Goal: Submit feedback/report problem: Submit feedback/report problem

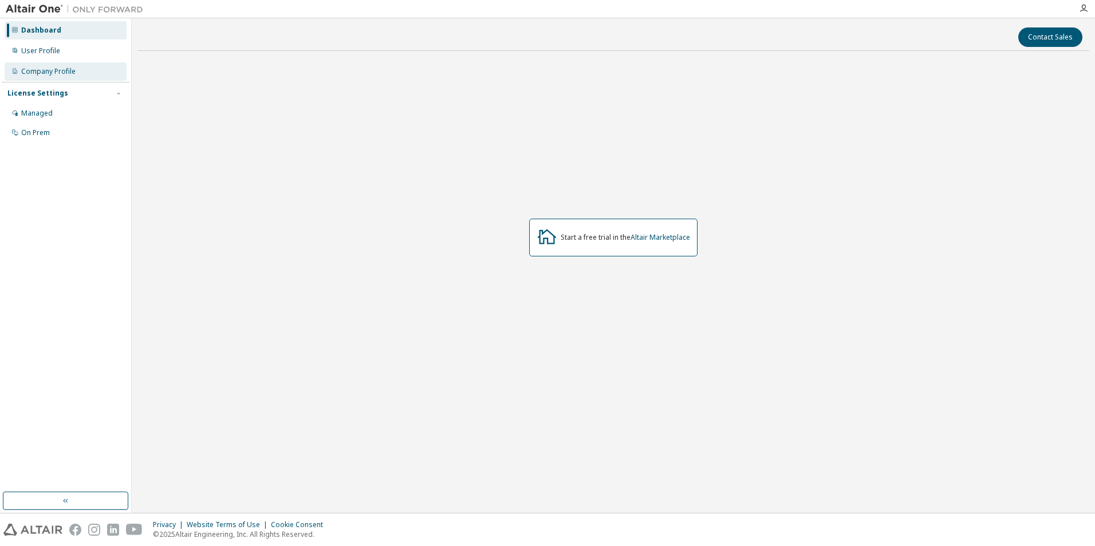
click at [51, 64] on div "Company Profile" at bounding box center [66, 71] width 122 height 18
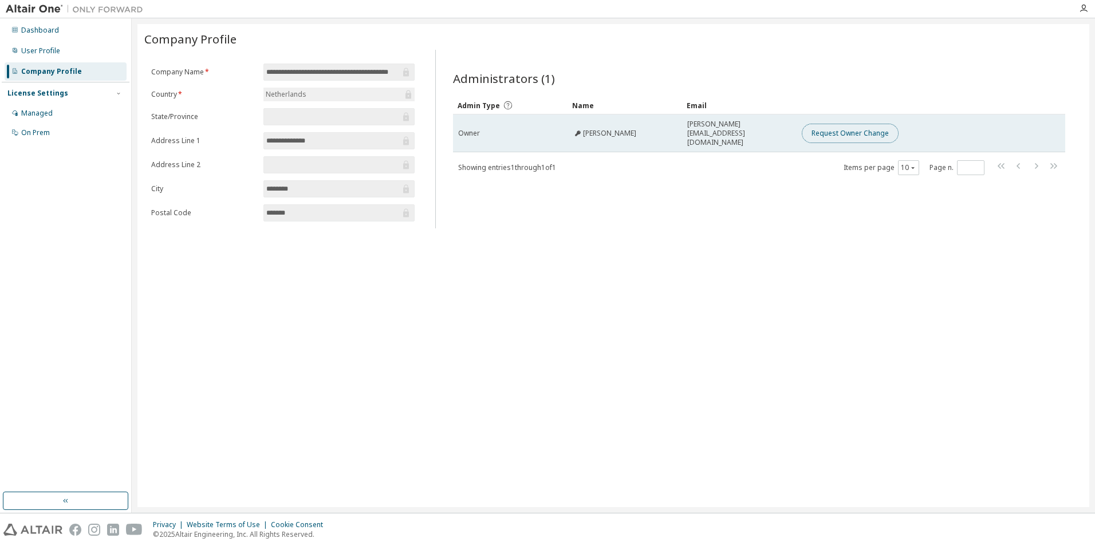
click at [875, 131] on button "Request Owner Change" at bounding box center [850, 133] width 97 height 19
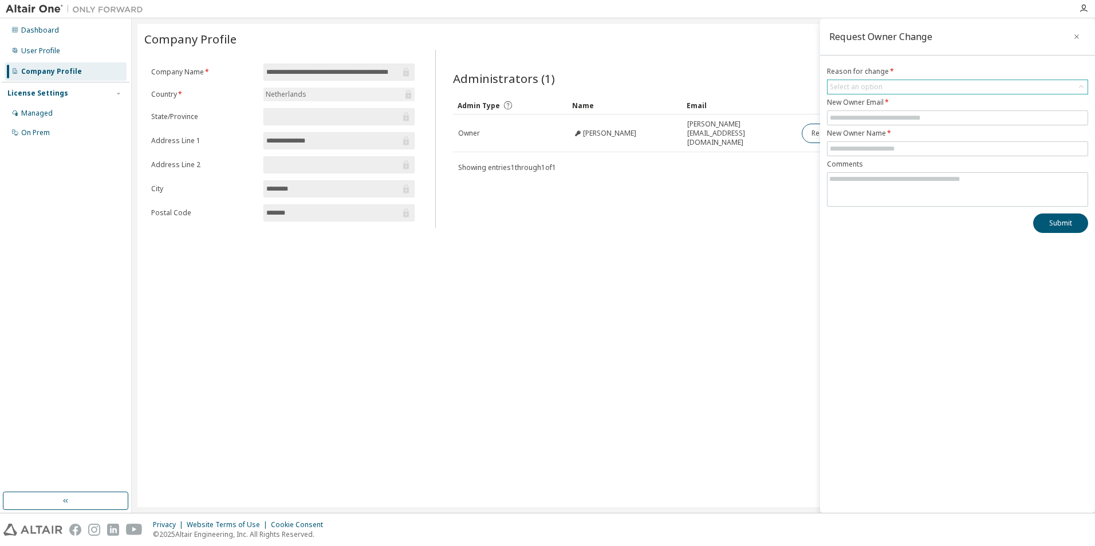
click at [853, 89] on div "Select an option" at bounding box center [856, 86] width 53 height 9
click at [865, 133] on li "User no longer manages this responsibility" at bounding box center [957, 134] width 258 height 15
click at [863, 118] on input "text" at bounding box center [957, 117] width 255 height 9
click at [750, 197] on div "Administrators (1) Clear Load Save Save As Field Operator Value Select filter S…" at bounding box center [758, 143] width 639 height 172
click at [1075, 34] on icon "button" at bounding box center [1076, 36] width 8 height 9
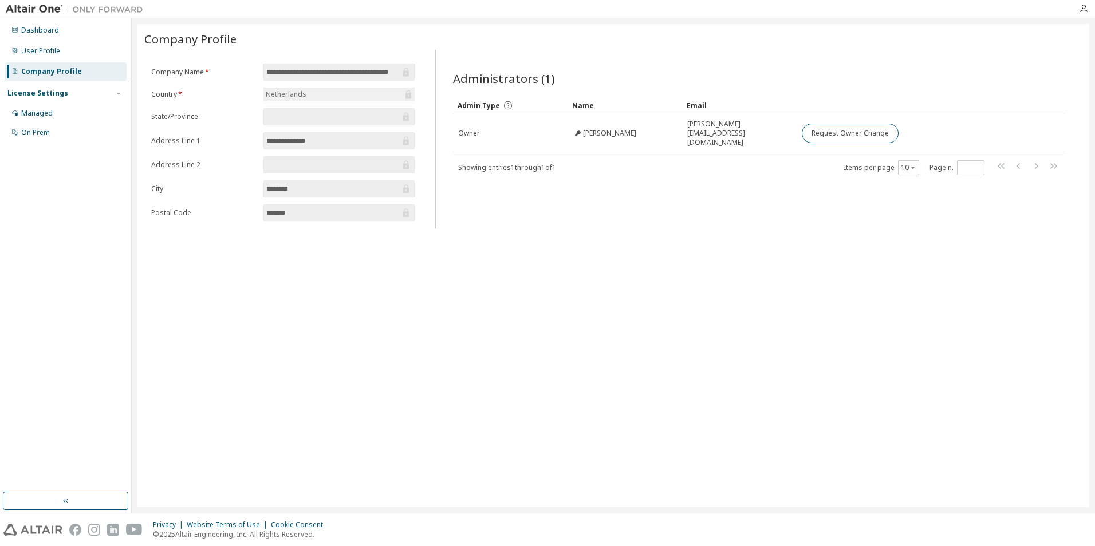
click at [366, 70] on input "**********" at bounding box center [333, 71] width 134 height 11
click at [319, 97] on div "Netherlands" at bounding box center [338, 95] width 151 height 14
click at [304, 153] on form "**********" at bounding box center [282, 143] width 263 height 158
click at [299, 188] on input "********" at bounding box center [333, 188] width 134 height 11
click at [298, 214] on input "*******" at bounding box center [333, 212] width 134 height 11
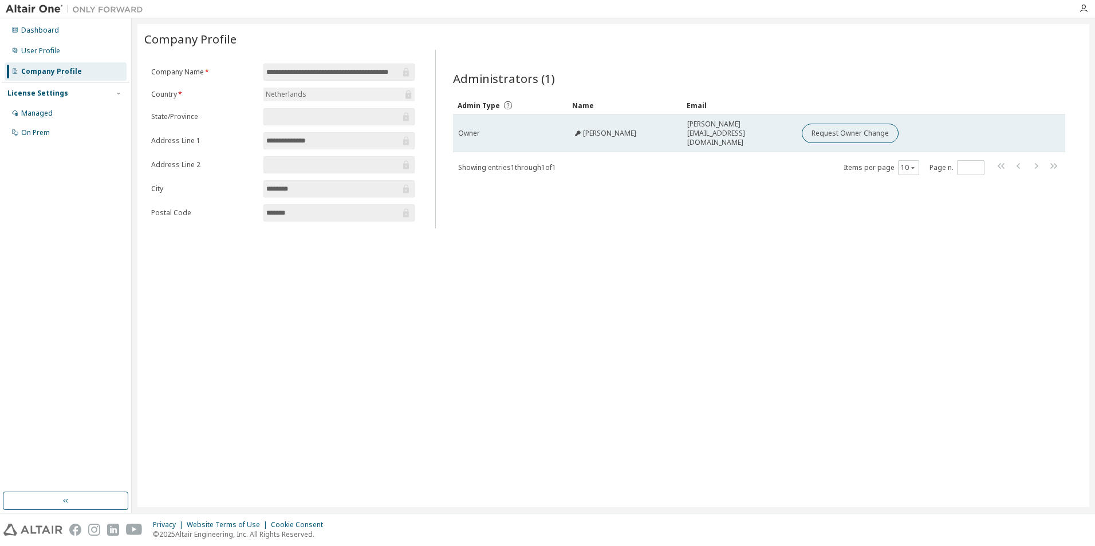
click at [577, 130] on icon at bounding box center [577, 133] width 7 height 7
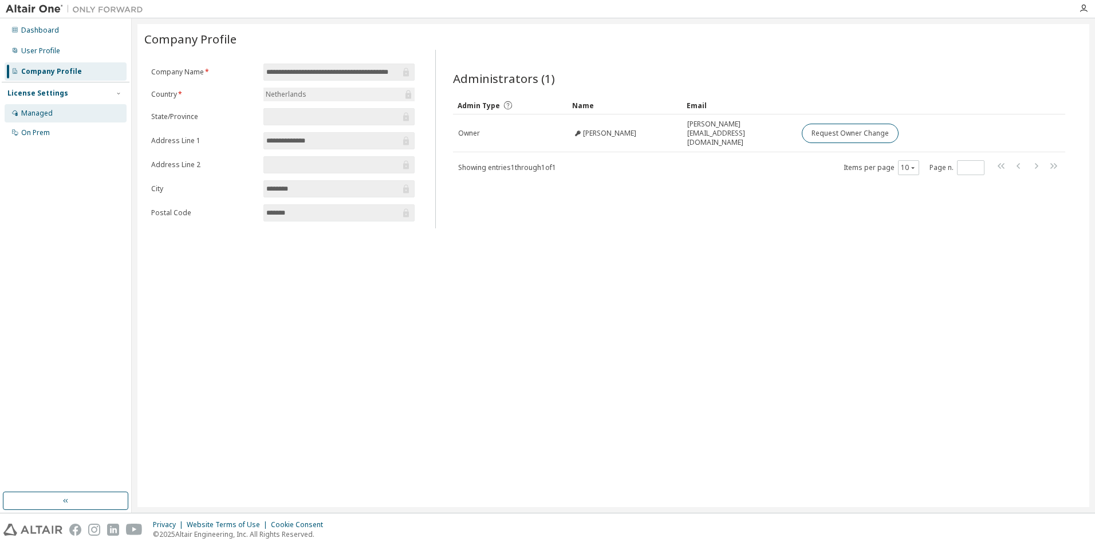
click at [44, 113] on div "Managed" at bounding box center [36, 113] width 31 height 9
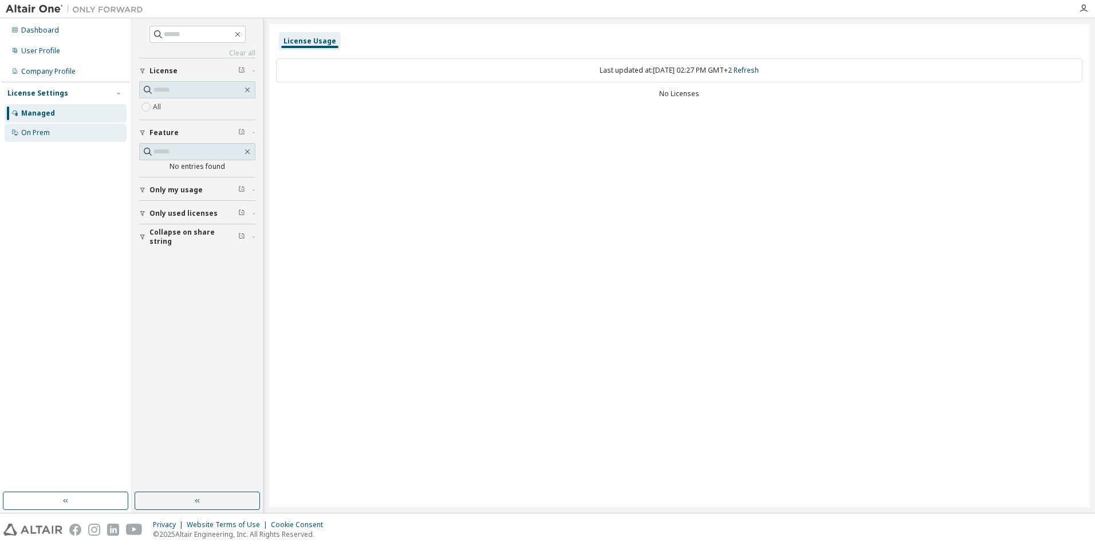
click at [28, 131] on div "On Prem" at bounding box center [35, 132] width 29 height 9
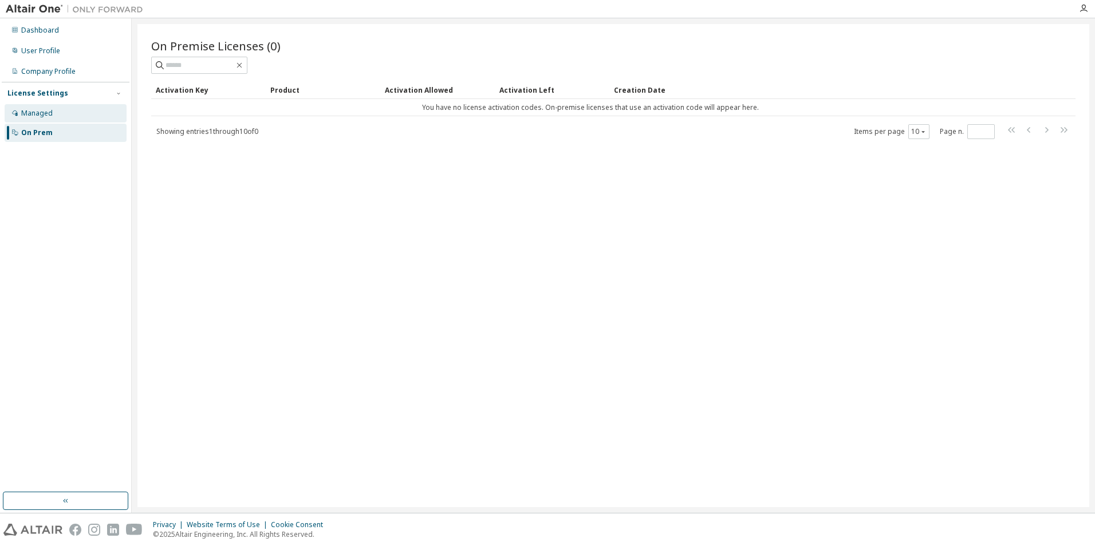
click at [42, 118] on div "Managed" at bounding box center [66, 113] width 122 height 18
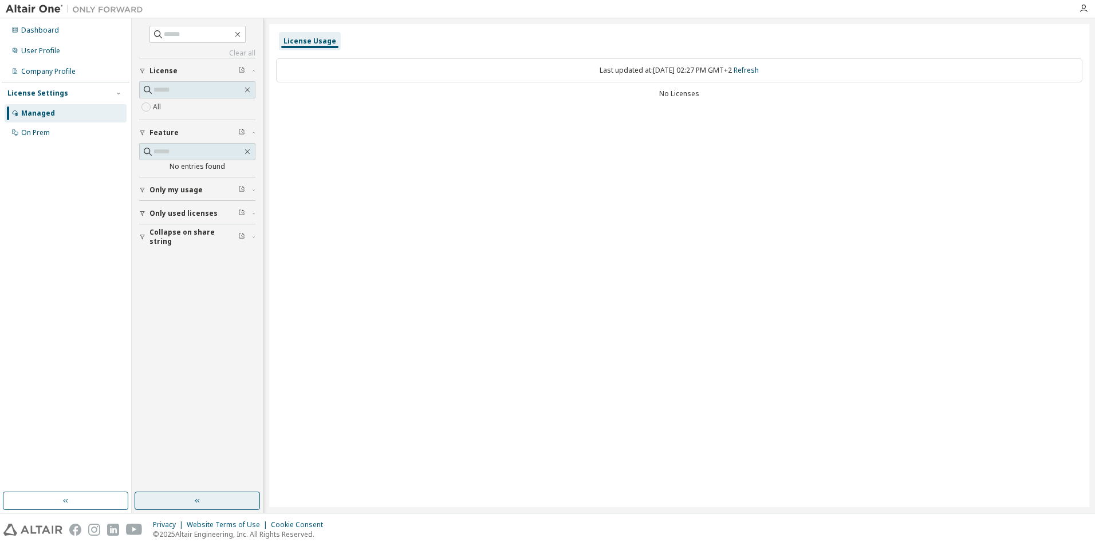
click at [203, 500] on button "button" at bounding box center [197, 501] width 125 height 18
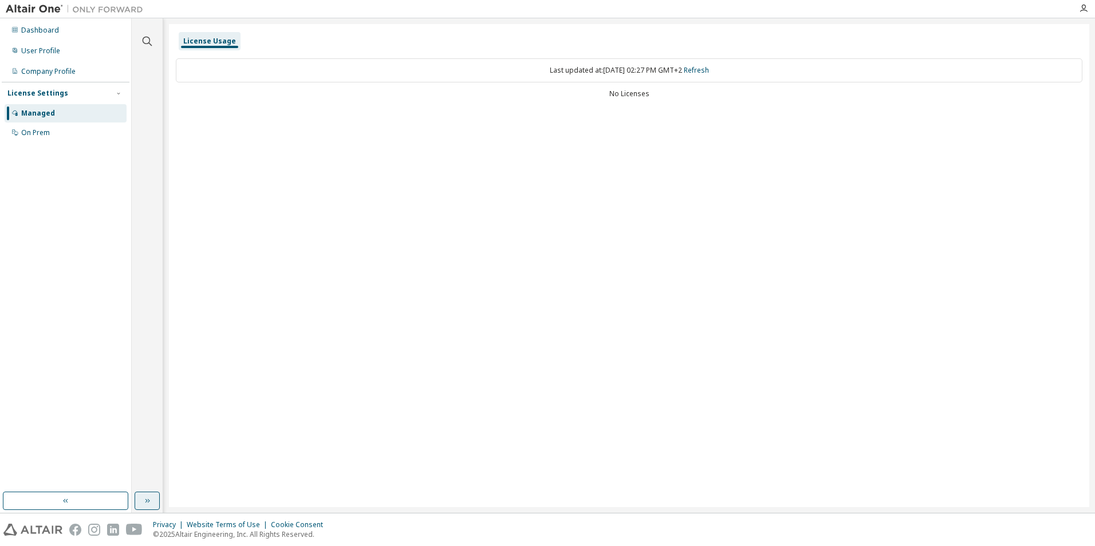
click at [145, 499] on icon "button" at bounding box center [147, 500] width 9 height 9
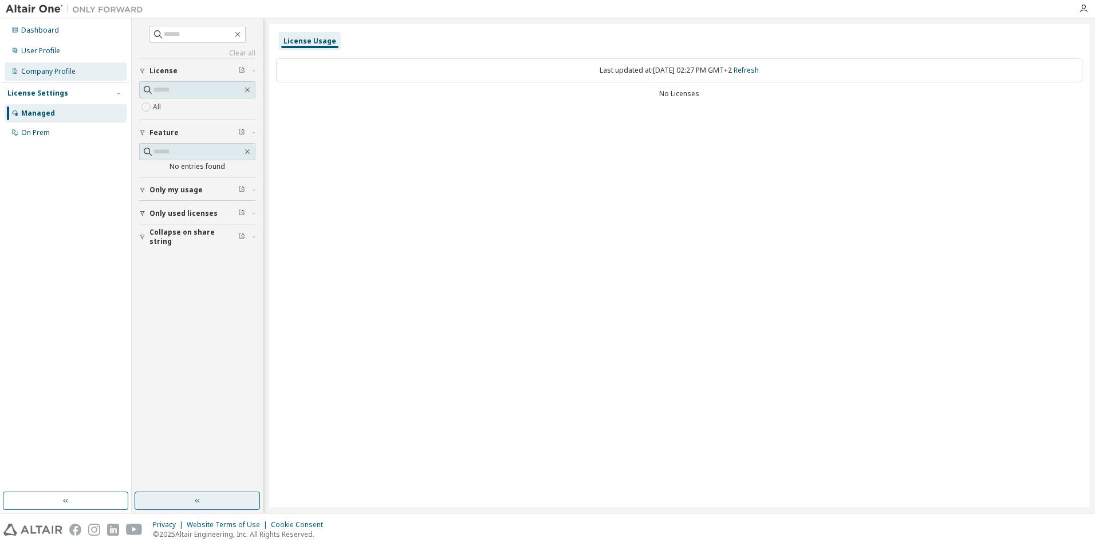
click at [53, 65] on div "Company Profile" at bounding box center [66, 71] width 122 height 18
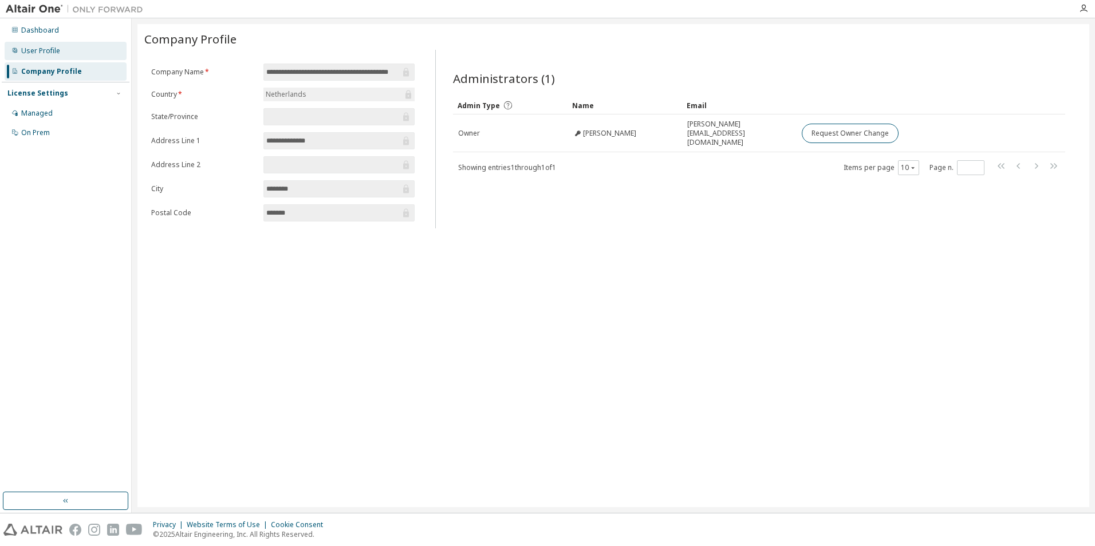
click at [52, 54] on div "User Profile" at bounding box center [40, 50] width 39 height 9
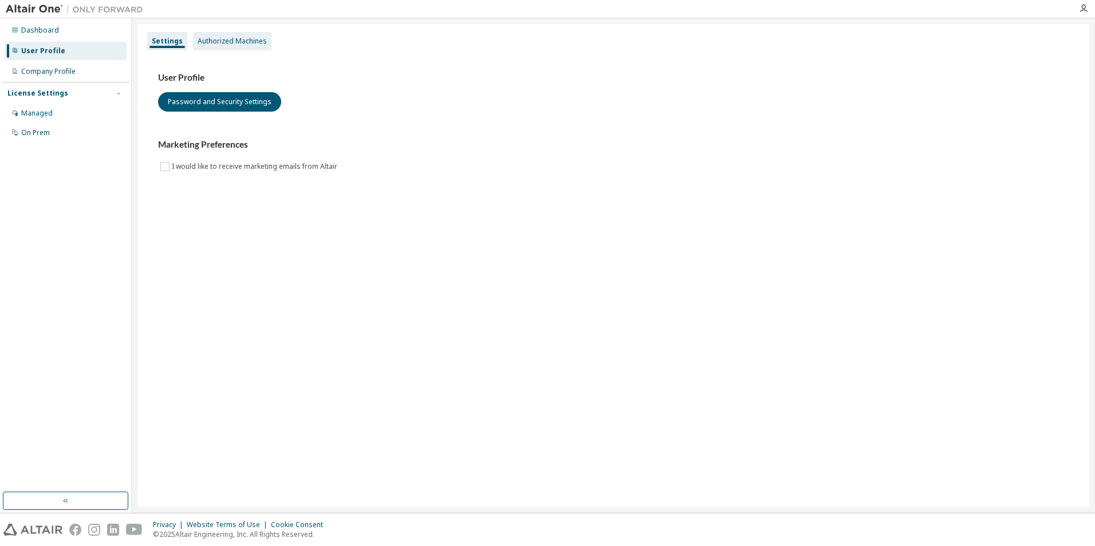
click at [231, 48] on div "Authorized Machines" at bounding box center [232, 41] width 78 height 18
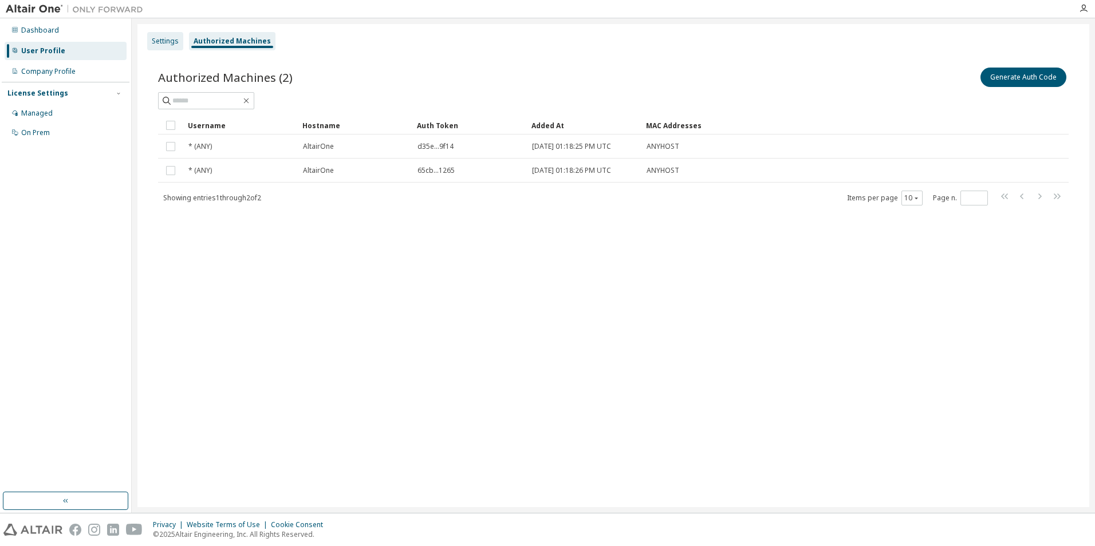
click at [159, 41] on div "Settings" at bounding box center [165, 41] width 27 height 9
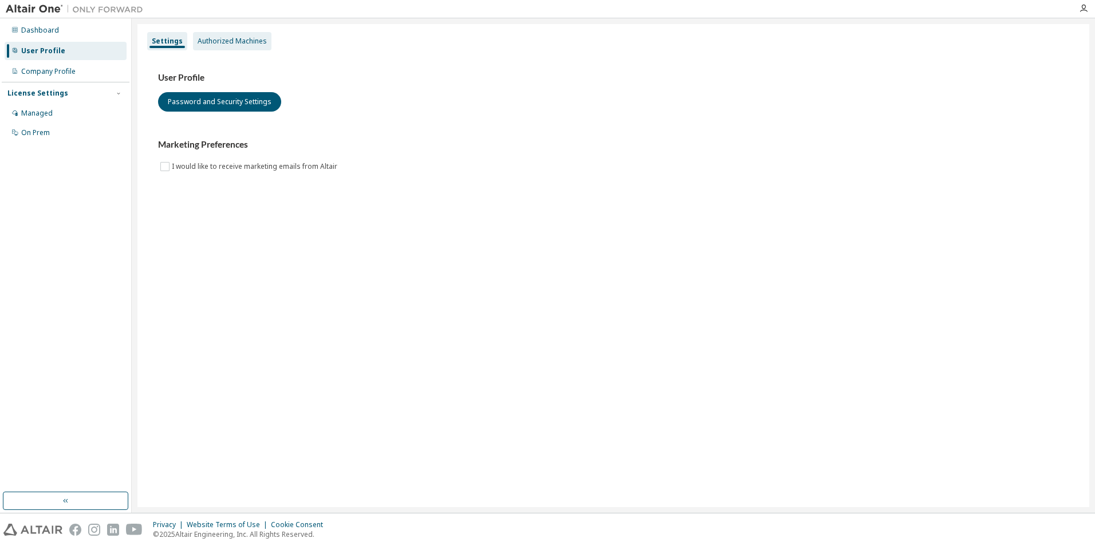
click at [215, 38] on div "Authorized Machines" at bounding box center [232, 41] width 69 height 9
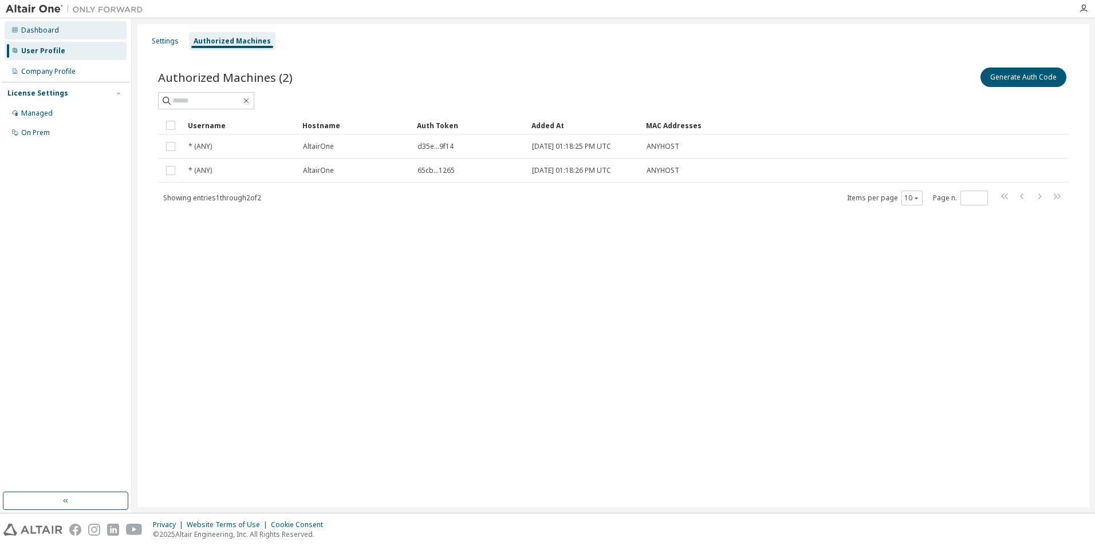
click at [45, 30] on div "Dashboard" at bounding box center [40, 30] width 38 height 9
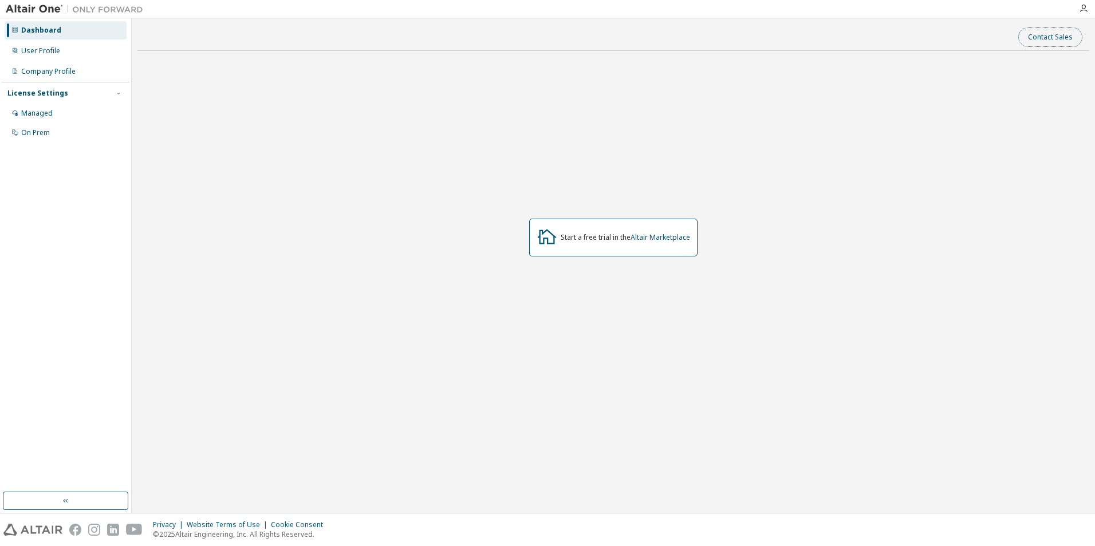
click at [1042, 41] on button "Contact Sales" at bounding box center [1050, 36] width 64 height 19
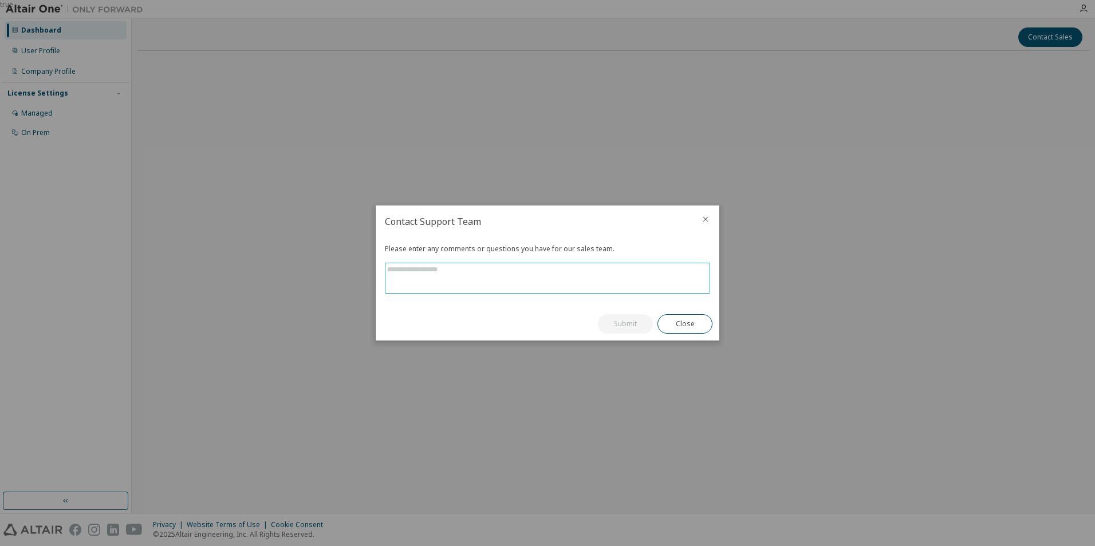
click at [424, 278] on textarea at bounding box center [547, 278] width 324 height 30
type textarea "**********"
click at [630, 321] on button "Submit" at bounding box center [625, 323] width 55 height 19
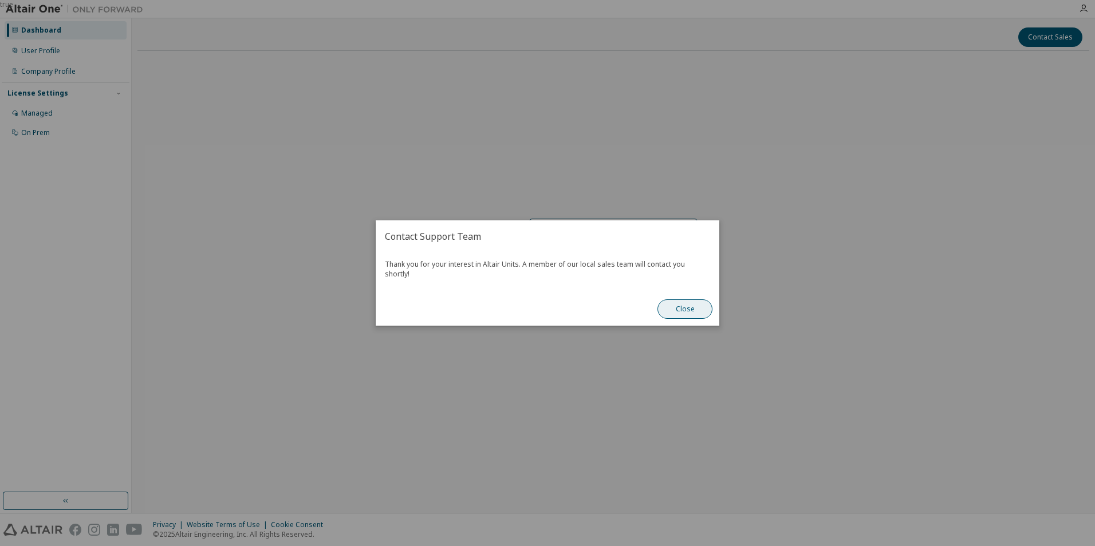
click at [690, 307] on button "Close" at bounding box center [684, 308] width 55 height 19
